Goal: Information Seeking & Learning: Learn about a topic

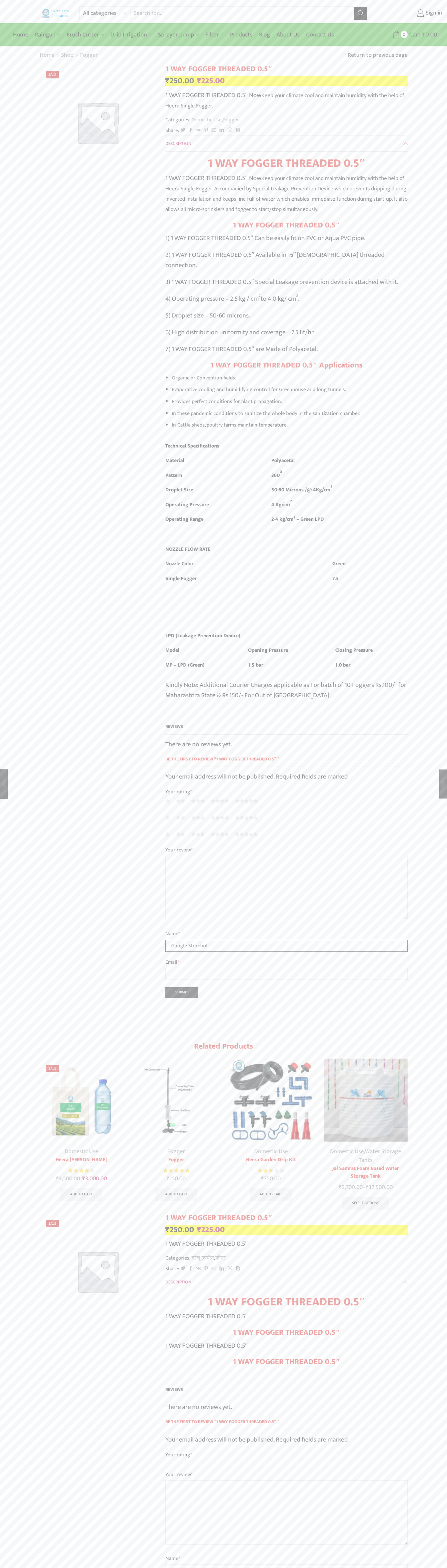
type input "Google Storebot"
click at [78, 19] on div "All categories Accessories Air Release Valve Brush Cutter Domestic Use Drip Irr…" at bounding box center [223, 13] width 298 height 13
click at [433, 1371] on div "All categories Accessories Air Release Valve Brush Cutter Domestic Use Drip Irr…" at bounding box center [224, 1239] width 447 height 2478
click at [138, 1567] on html "All categories Accessories Air Release Valve Brush Cutter Domestic Use Drip Irr…" at bounding box center [224, 1244] width 447 height 2489
click at [13, 640] on div "All categories Accessories Air Release Valve Brush Cutter Domestic Use Drip Irr…" at bounding box center [224, 1239] width 447 height 2478
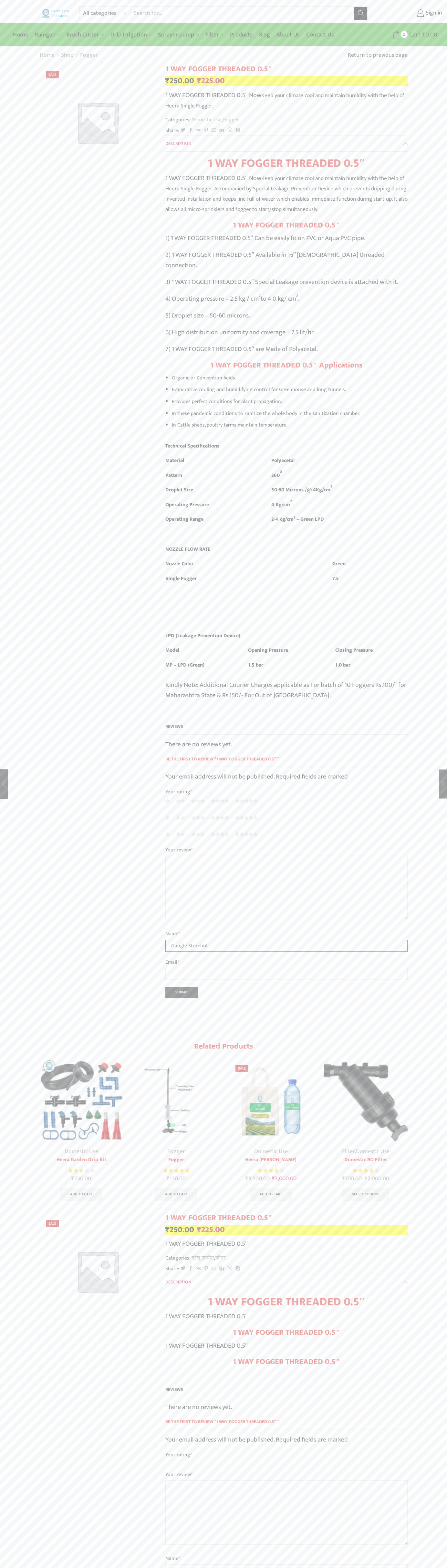
type input "Google Storebot"
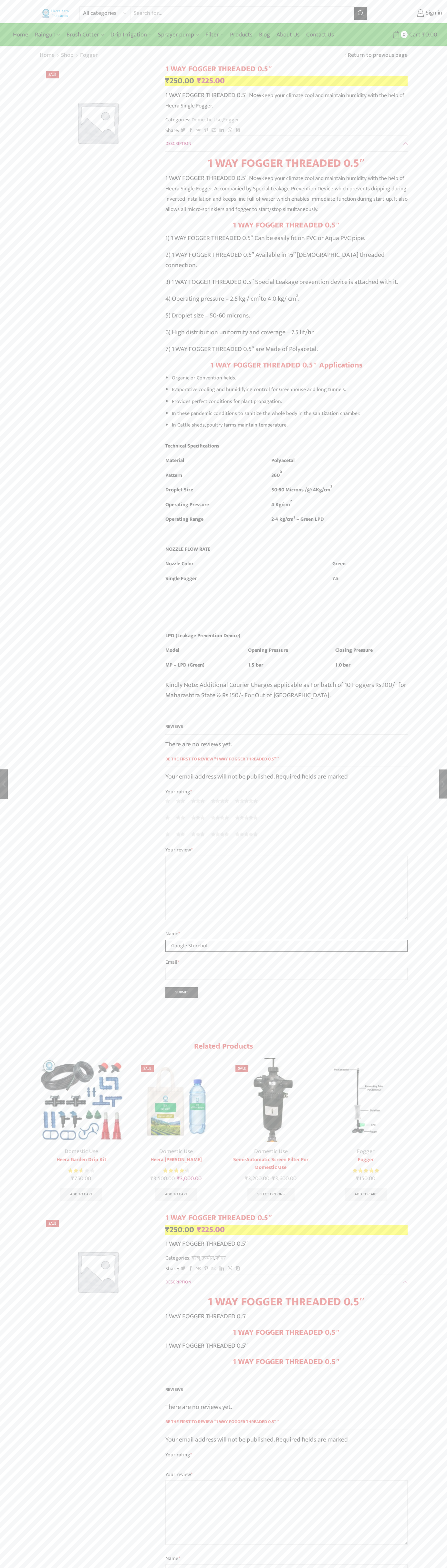
type input "Google Storebot"
click at [180, 81] on bdi "₹ 250.00" at bounding box center [179, 81] width 29 height 13
click at [375, 73] on form "Username or email * Password * Lost password? Remember Me Log in" at bounding box center [389, 98] width 87 height 113
click at [207, 120] on link "Domestic Use" at bounding box center [206, 120] width 31 height 9
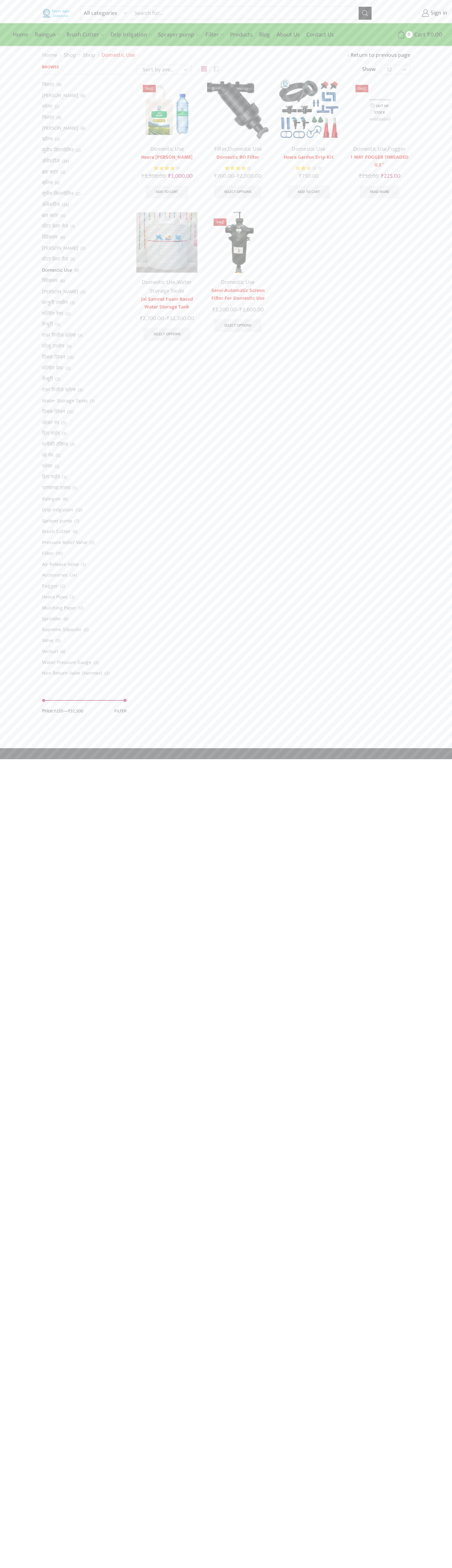
click at [220, 149] on link "Filter" at bounding box center [220, 149] width 13 height 10
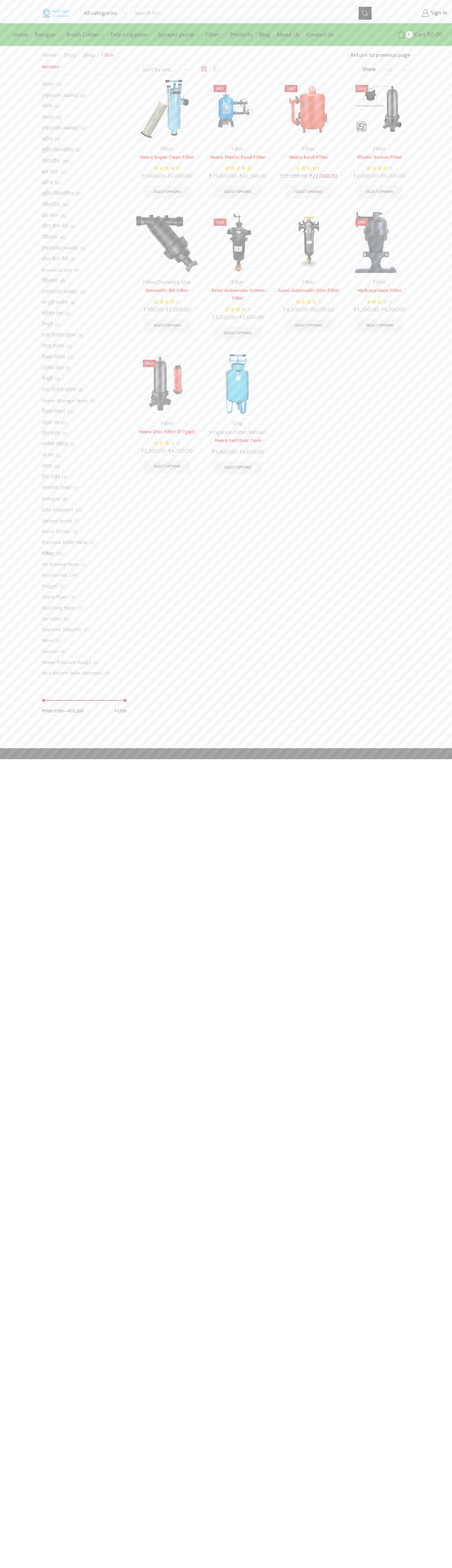
click at [152, 176] on bdi "₹ 1,400.00" at bounding box center [153, 176] width 24 height 10
click at [222, 176] on bdi "₹ 25,000.00" at bounding box center [222, 176] width 27 height 10
click at [294, 176] on bdi "₹ 25,500.00" at bounding box center [294, 176] width 27 height 10
click at [364, 176] on bdi "₹ 2,000.00" at bounding box center [365, 176] width 24 height 10
click at [2, 21] on div "All categories Accessories Air Release Valve Brush Cutter Domestic Use Drip Irr…" at bounding box center [226, 12] width 452 height 23
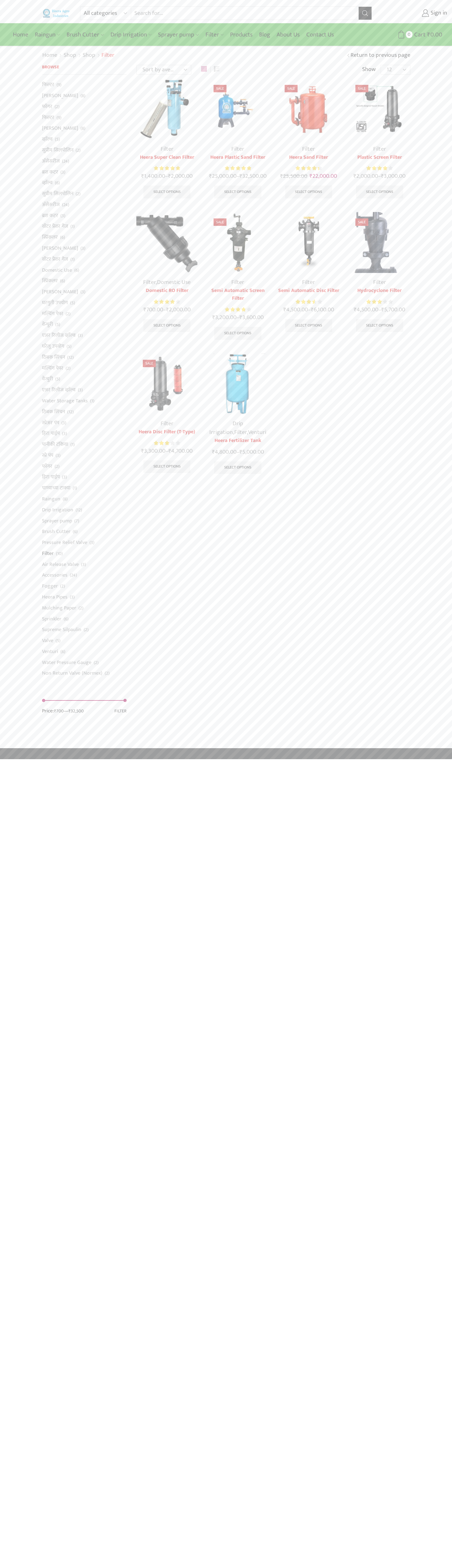
click at [431, 759] on html "All categories Accessories Air Release Valve Brush Cutter Domestic Use Drip Irr…" at bounding box center [226, 379] width 452 height 759
click at [66, 759] on html "All categories Accessories Air Release Valve Brush Cutter Domestic Use Drip Irr…" at bounding box center [226, 379] width 452 height 759
click at [15, 107] on div "All categories Accessories Air Release Valve Brush Cutter Domestic Use Drip Irr…" at bounding box center [226, 374] width 452 height 748
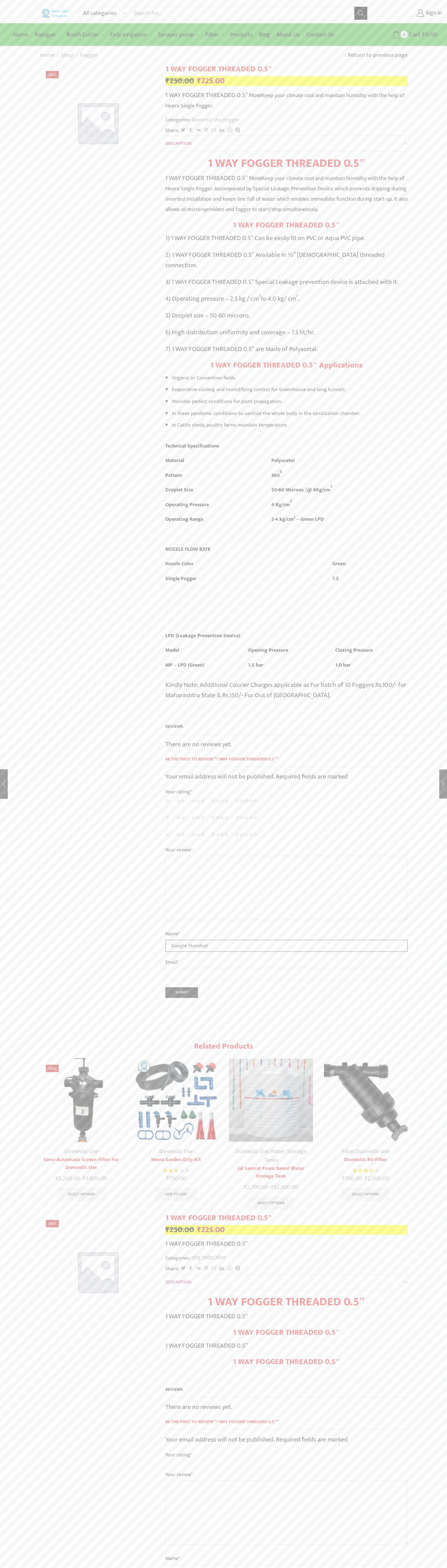
type input "Google Storebot"
click at [180, 81] on bdi "₹ 250.00" at bounding box center [179, 81] width 29 height 13
click at [375, 73] on form "Username or email * Password * Lost password? Remember Me Log in" at bounding box center [389, 98] width 87 height 113
click at [207, 120] on link "Domestic Use" at bounding box center [206, 120] width 31 height 9
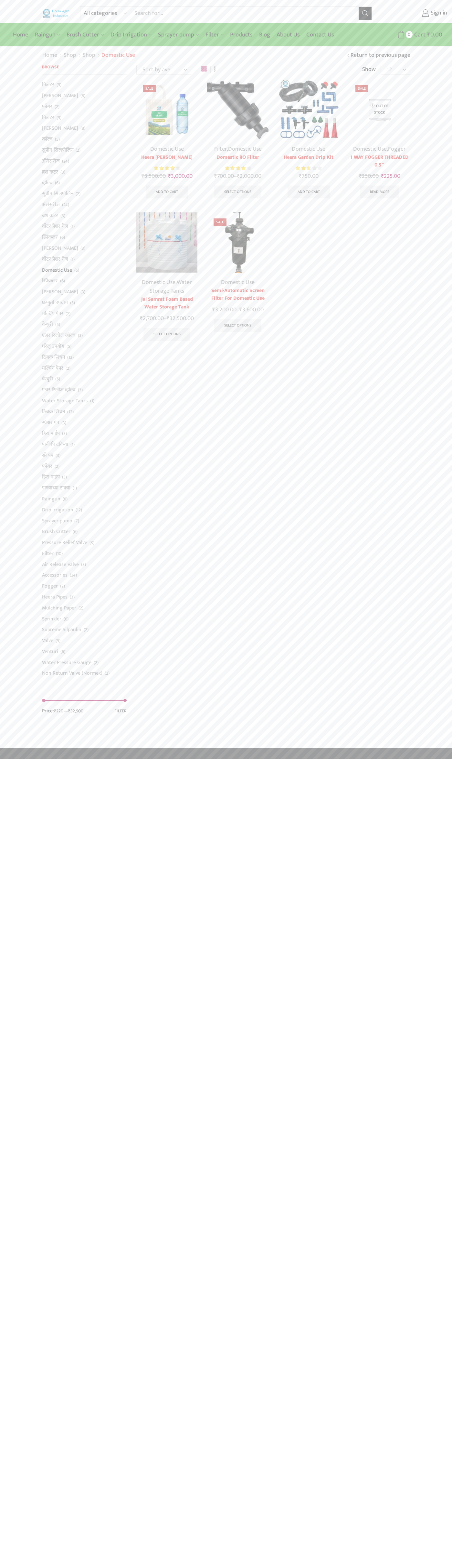
click at [220, 149] on link "Filter" at bounding box center [220, 149] width 13 height 10
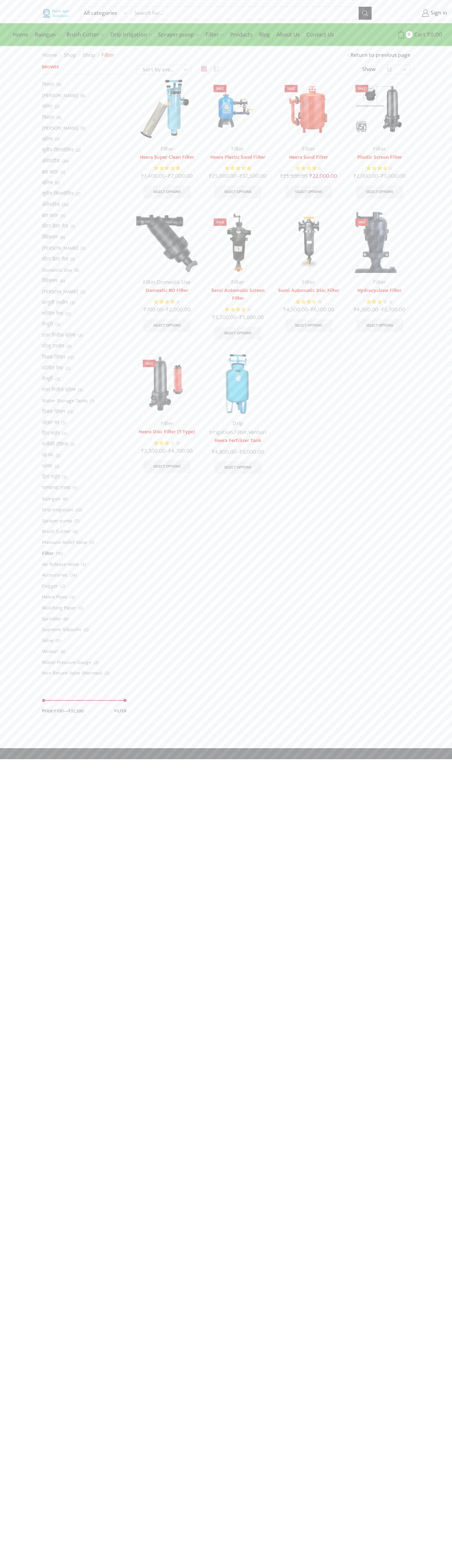
click at [152, 176] on bdi "₹ 1,400.00" at bounding box center [153, 176] width 24 height 10
click at [222, 176] on bdi "₹ 25,000.00" at bounding box center [222, 176] width 27 height 10
click at [294, 176] on bdi "₹ 25,500.00" at bounding box center [294, 176] width 27 height 10
click at [364, 176] on bdi "₹ 2,000.00" at bounding box center [365, 176] width 24 height 10
